Goal: Transaction & Acquisition: Purchase product/service

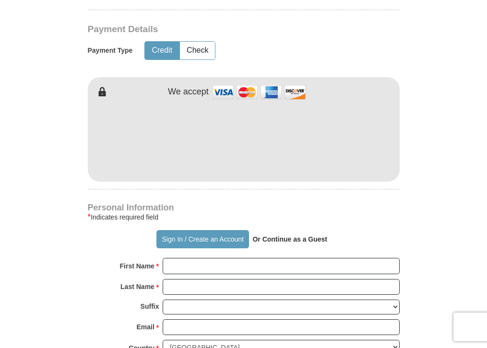
scroll to position [461, 0]
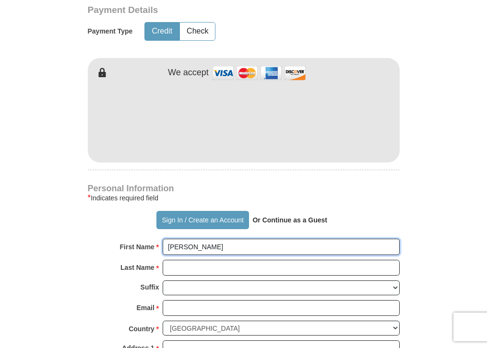
type input "[PERSON_NAME]"
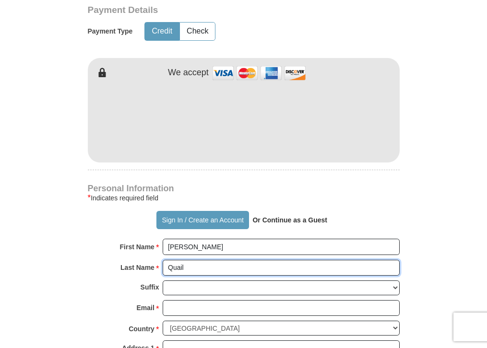
type input "Quail"
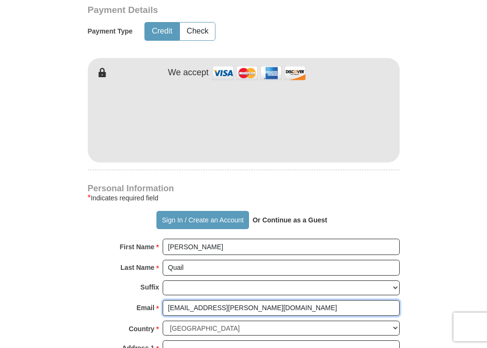
type input "[EMAIL_ADDRESS][PERSON_NAME][DOMAIN_NAME]"
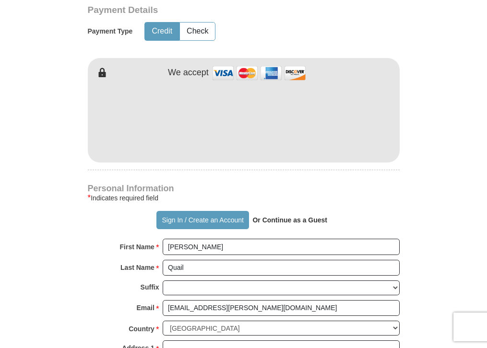
click at [75, 276] on form "Already have an account? Sign in for faster giving. Don't have an account? Crea…" at bounding box center [243, 154] width 451 height 1152
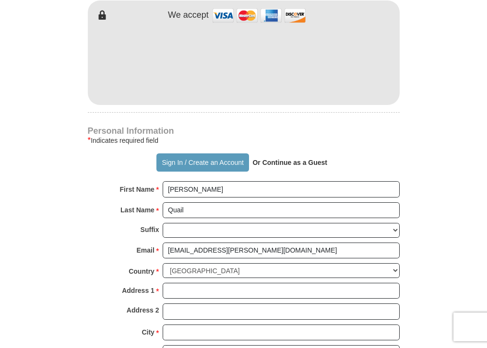
scroll to position [537, 0]
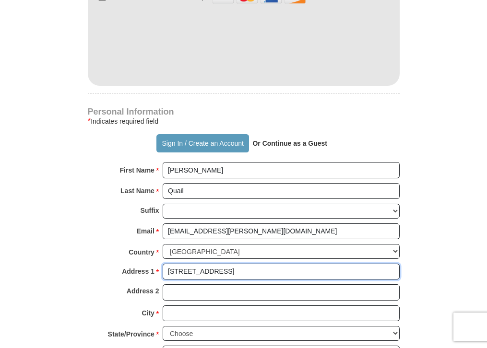
type input "[STREET_ADDRESS]"
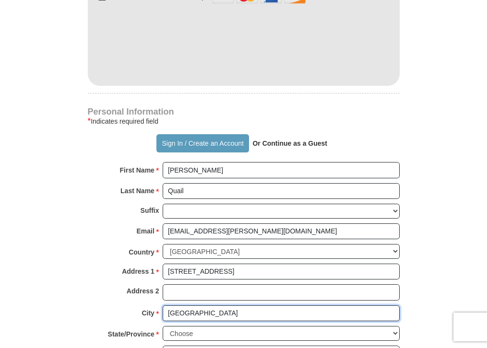
type input "[GEOGRAPHIC_DATA]"
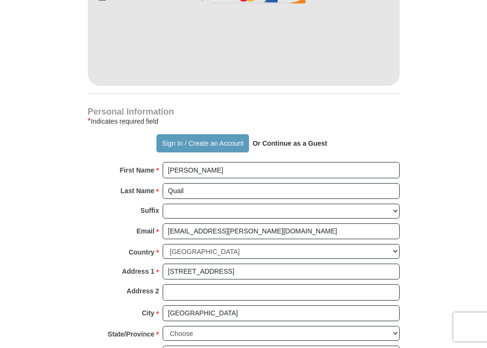
click at [88, 285] on div "Address 2" at bounding box center [244, 295] width 312 height 21
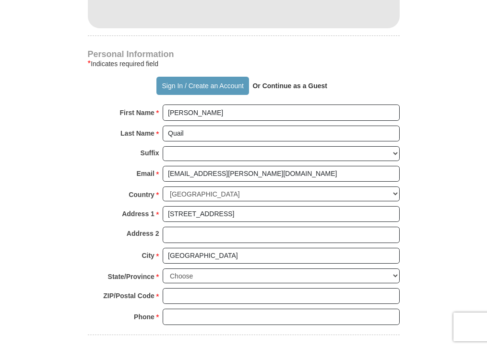
scroll to position [614, 0]
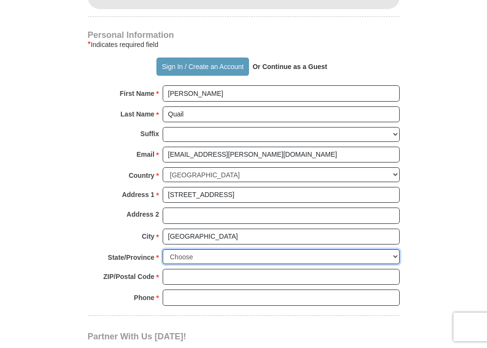
select select "SD"
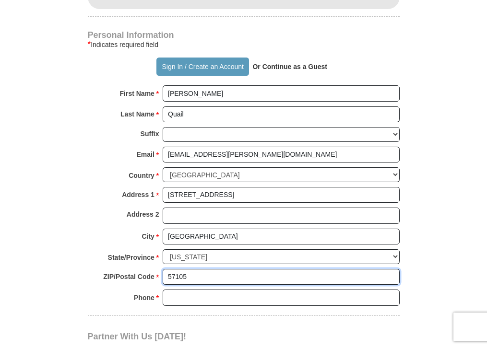
type input "57105"
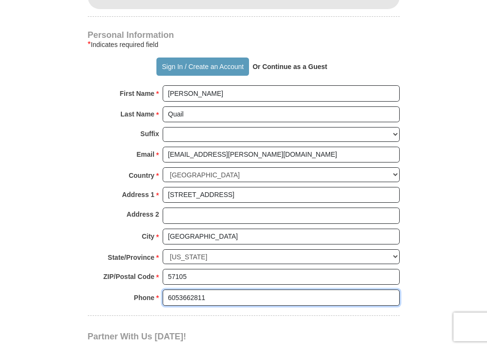
type input "6053662811"
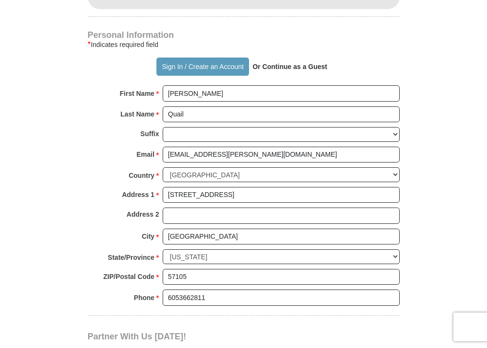
click at [71, 278] on form "Already have an account? Sign in for faster giving. Don't have an account? Crea…" at bounding box center [243, 0] width 451 height 1152
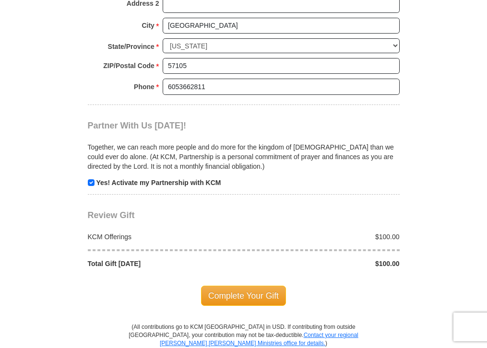
scroll to position [844, 0]
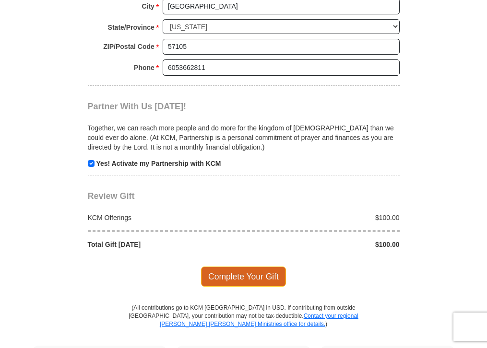
click at [228, 267] on span "Complete Your Gift" at bounding box center [243, 277] width 85 height 20
